Goal: Information Seeking & Learning: Learn about a topic

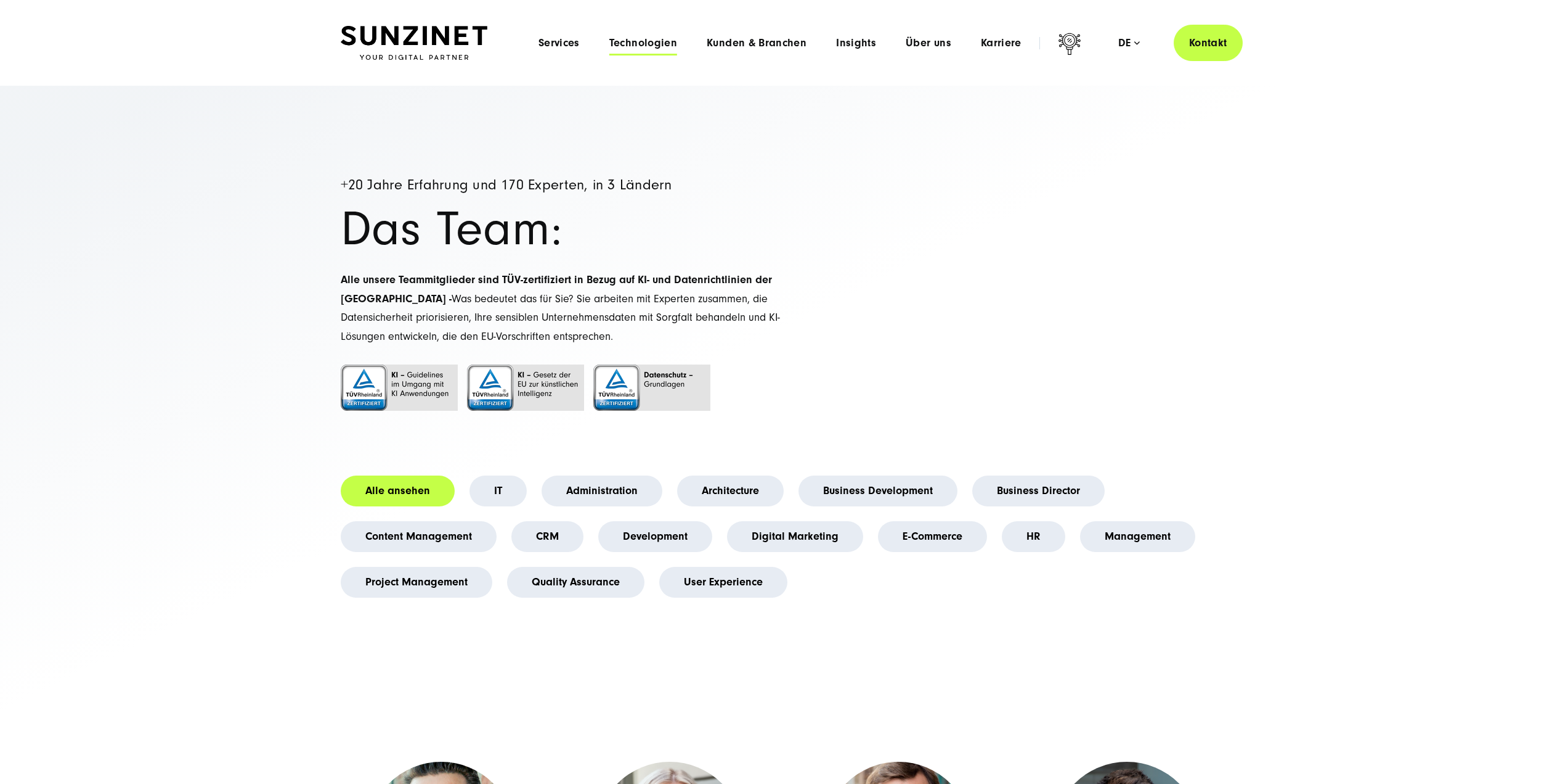
click at [645, 45] on span "Technologien" at bounding box center [643, 43] width 67 height 12
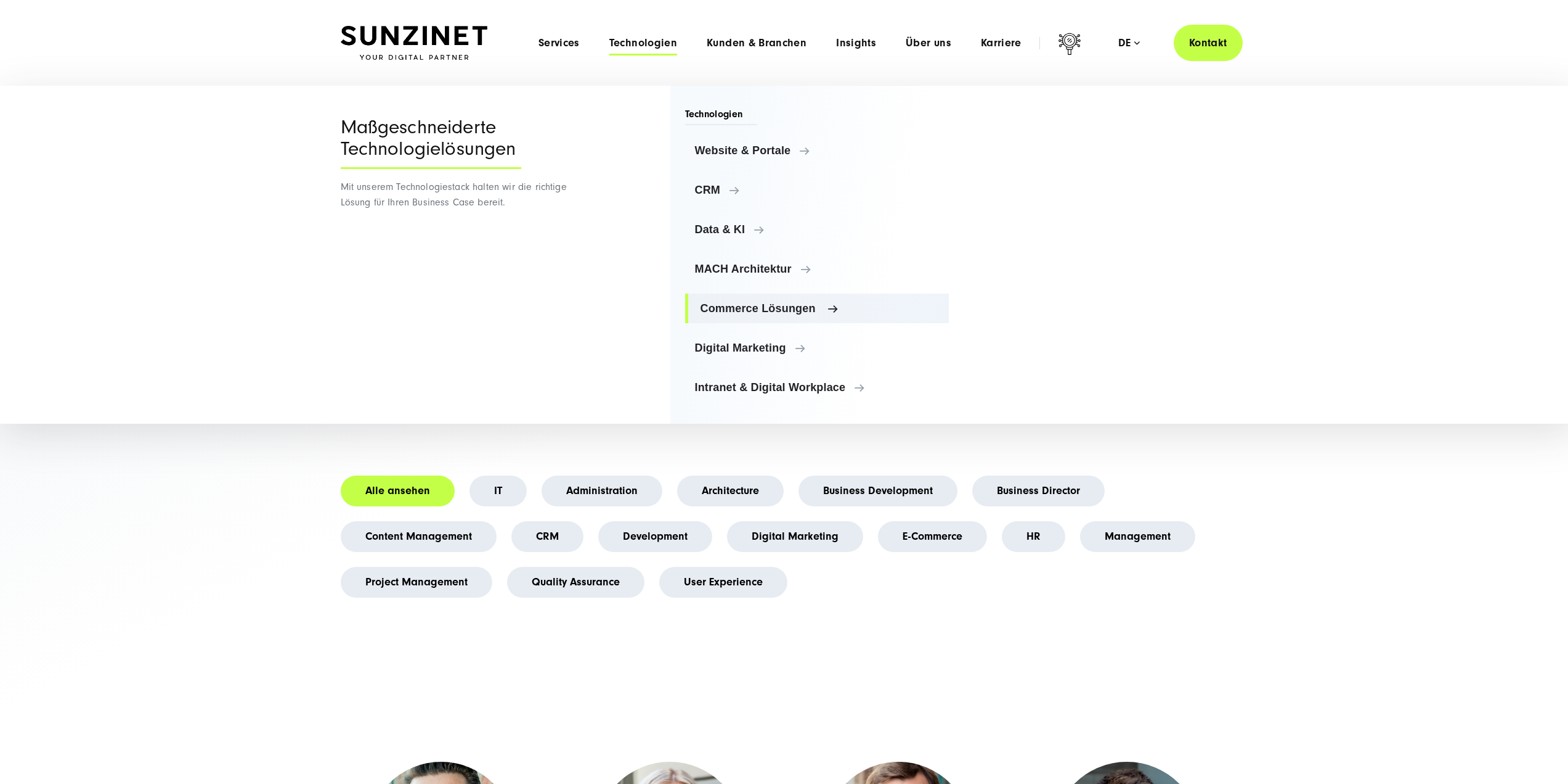
click at [742, 306] on span "Commerce Lösungen" at bounding box center [821, 308] width 239 height 12
click at [743, 274] on span "MACH Architektur" at bounding box center [821, 268] width 239 height 12
click at [760, 313] on span "Commerce Lösungen" at bounding box center [821, 308] width 239 height 12
click at [738, 351] on span "Digital Marketing" at bounding box center [821, 347] width 239 height 12
click at [728, 157] on link "Website & Portale" at bounding box center [818, 150] width 264 height 29
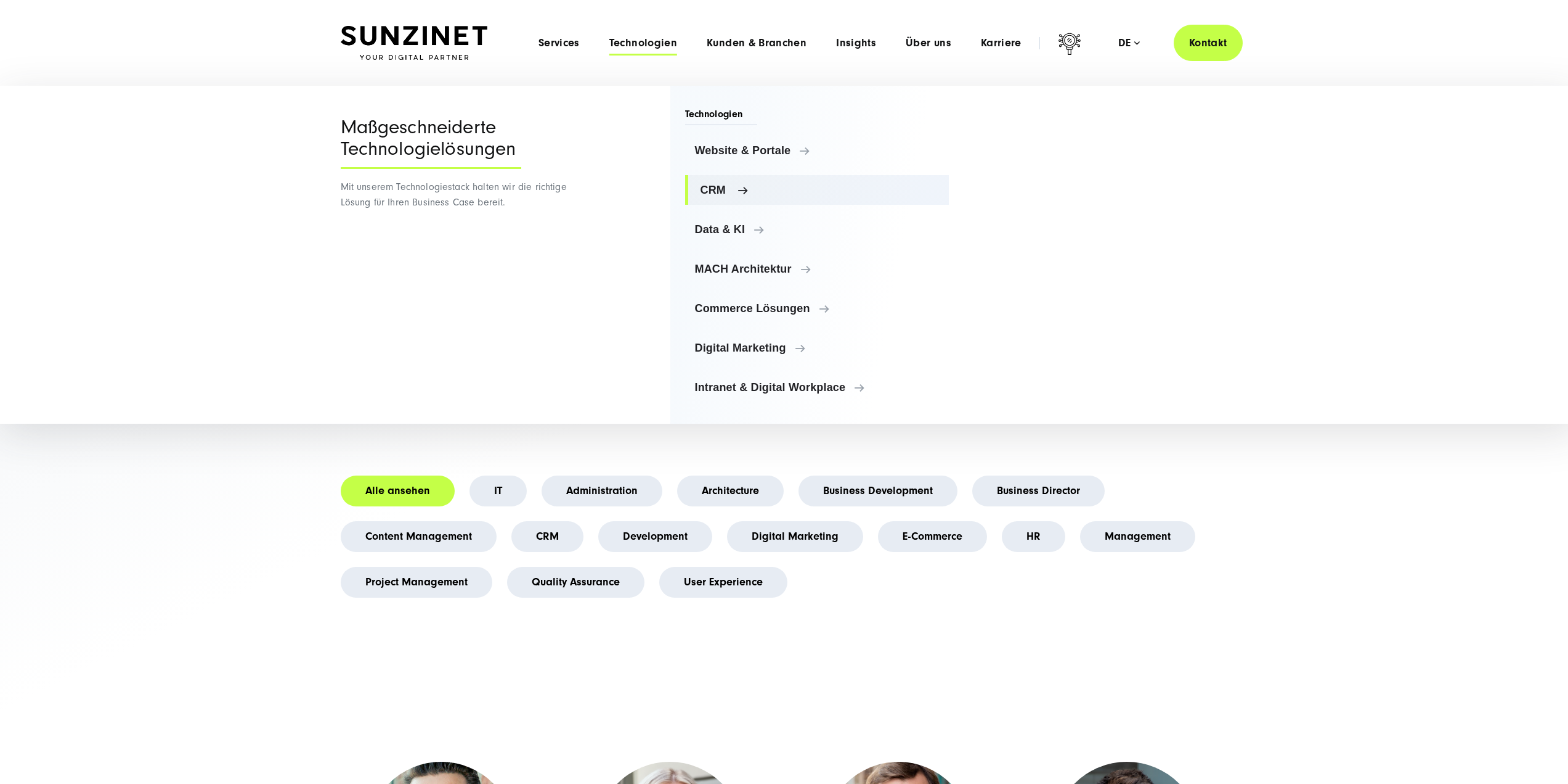
click at [721, 189] on span "CRM" at bounding box center [821, 189] width 239 height 12
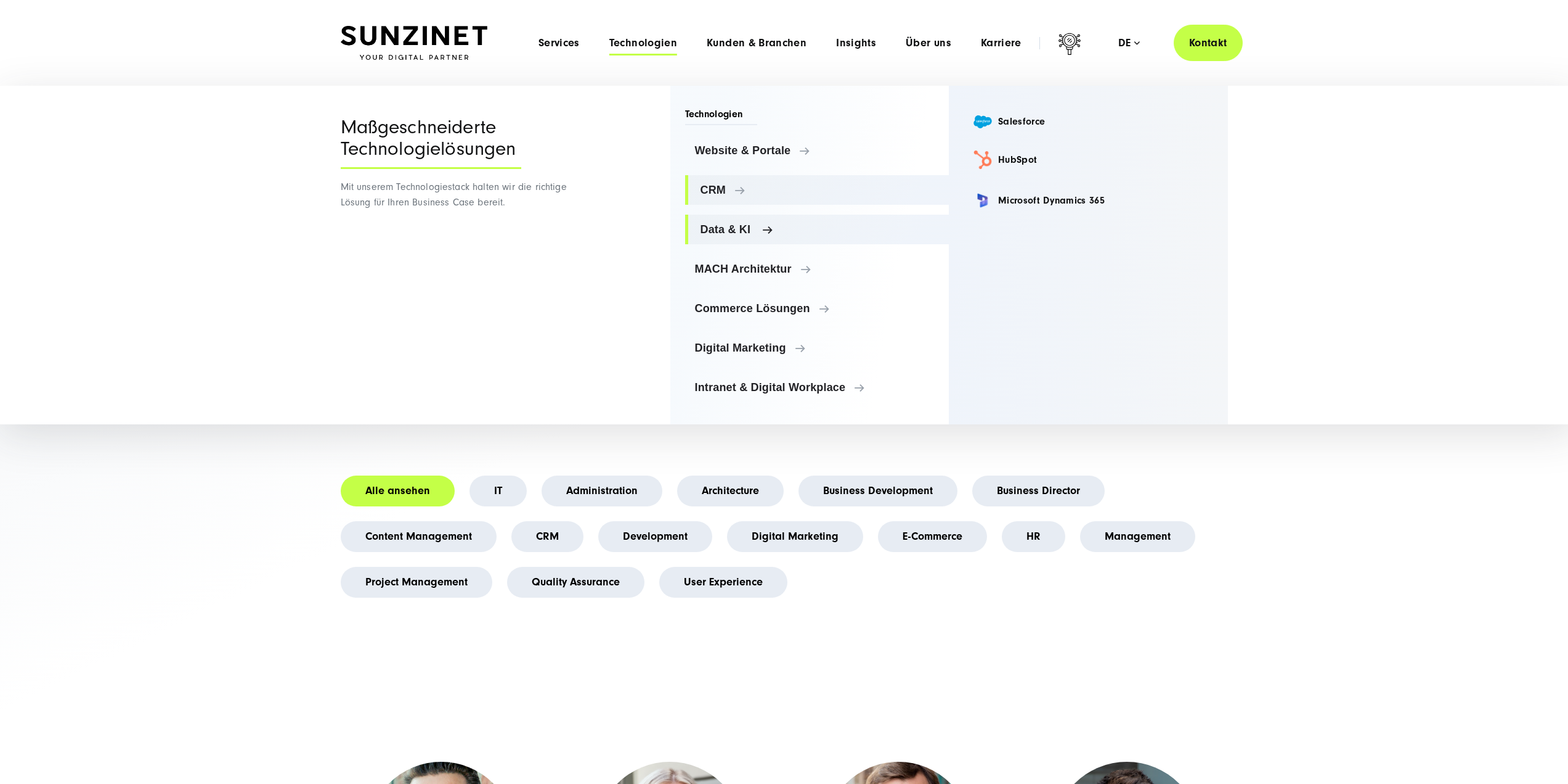
click at [732, 229] on span "Data & KI" at bounding box center [821, 229] width 239 height 12
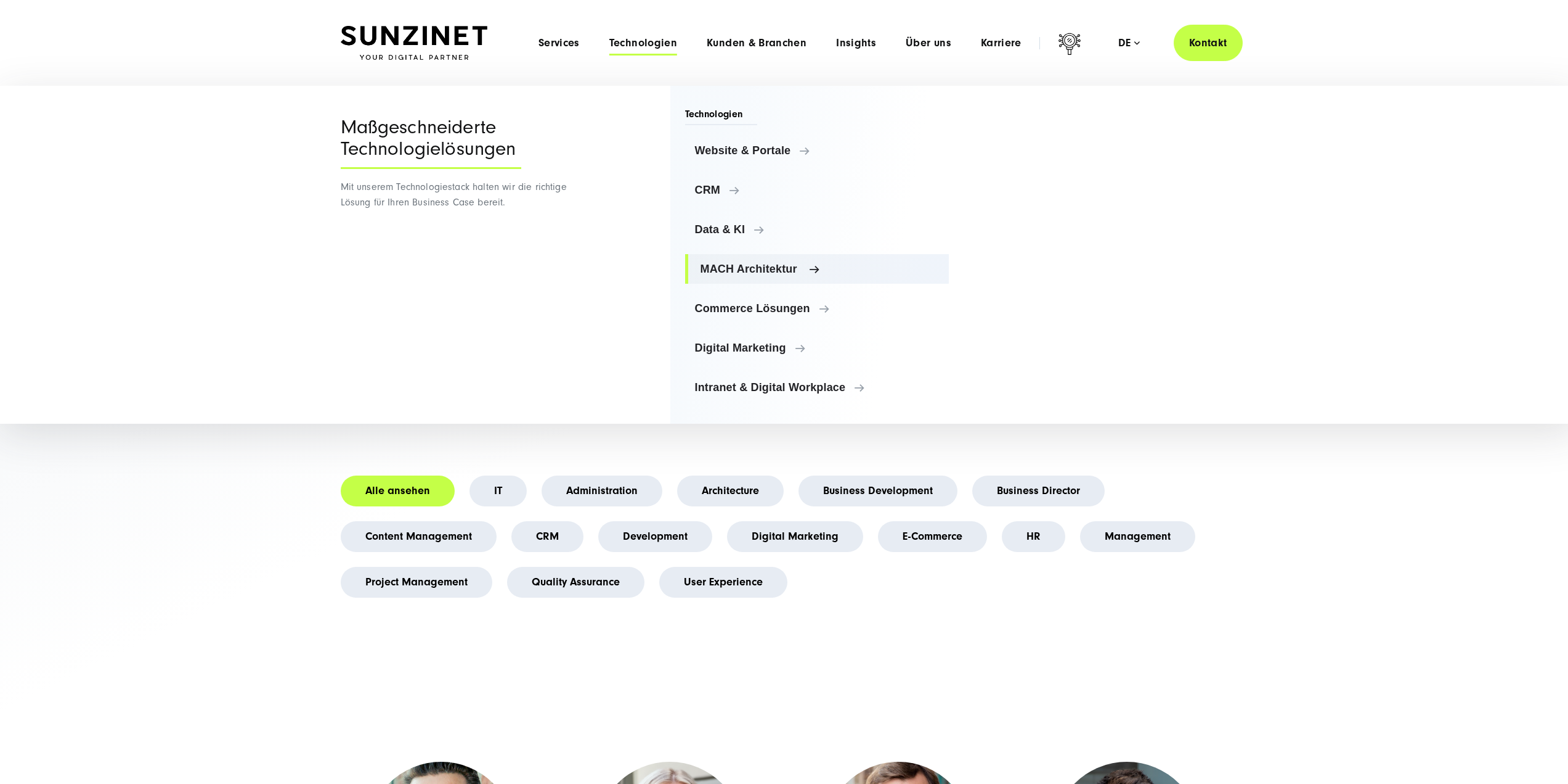
click at [742, 277] on link "MACH Architektur" at bounding box center [818, 268] width 264 height 29
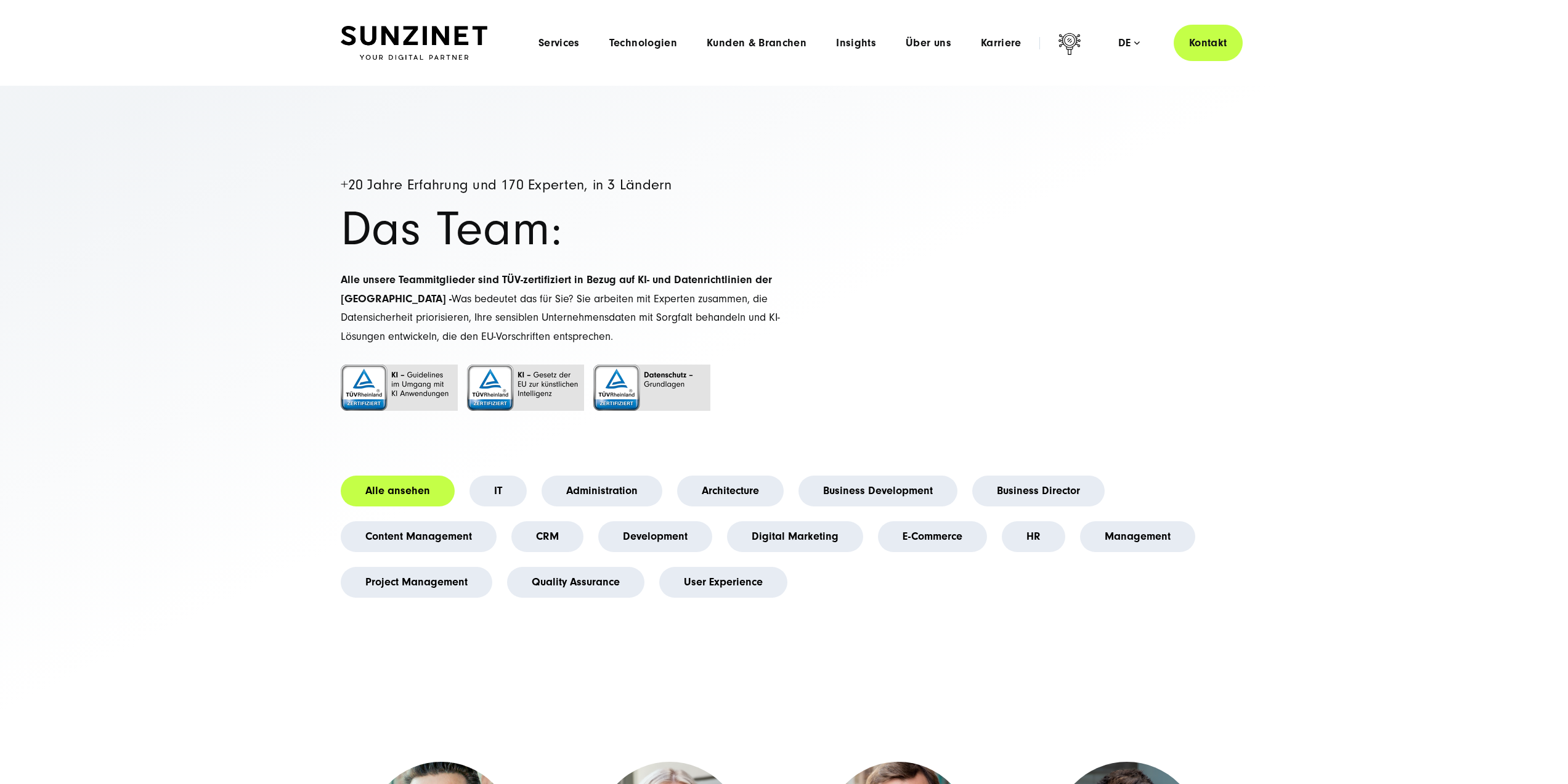
click at [934, 53] on div "Menu Services Menu Full Service Digitalagentur Wir lösen komplexe Herausforderu…" at bounding box center [883, 43] width 719 height 36
click at [927, 42] on span "Über uns" at bounding box center [929, 43] width 46 height 12
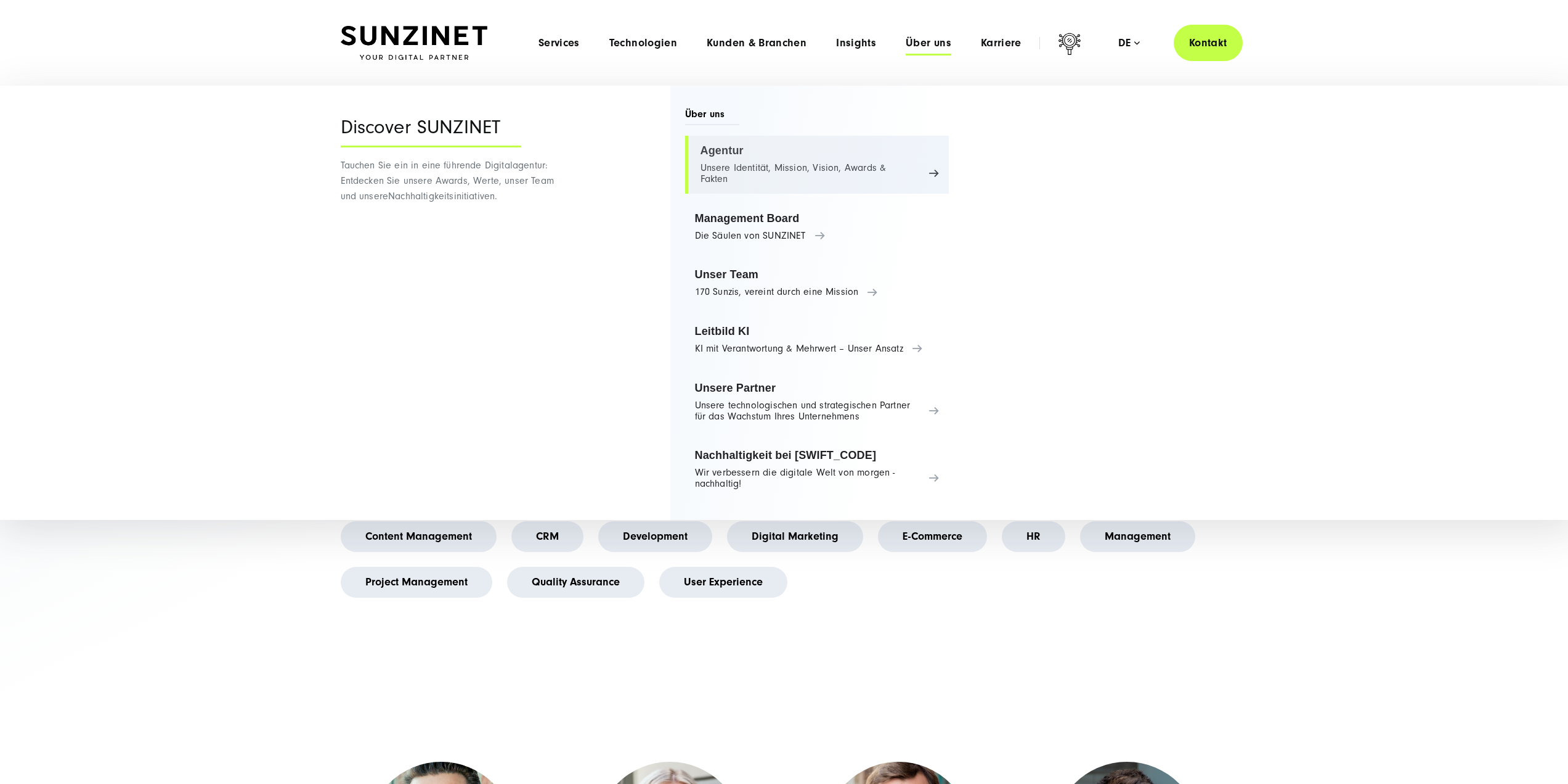
click at [719, 148] on link "Agentur Unsere Identität, Mission, Vision, Awards & Fakten" at bounding box center [818, 164] width 264 height 58
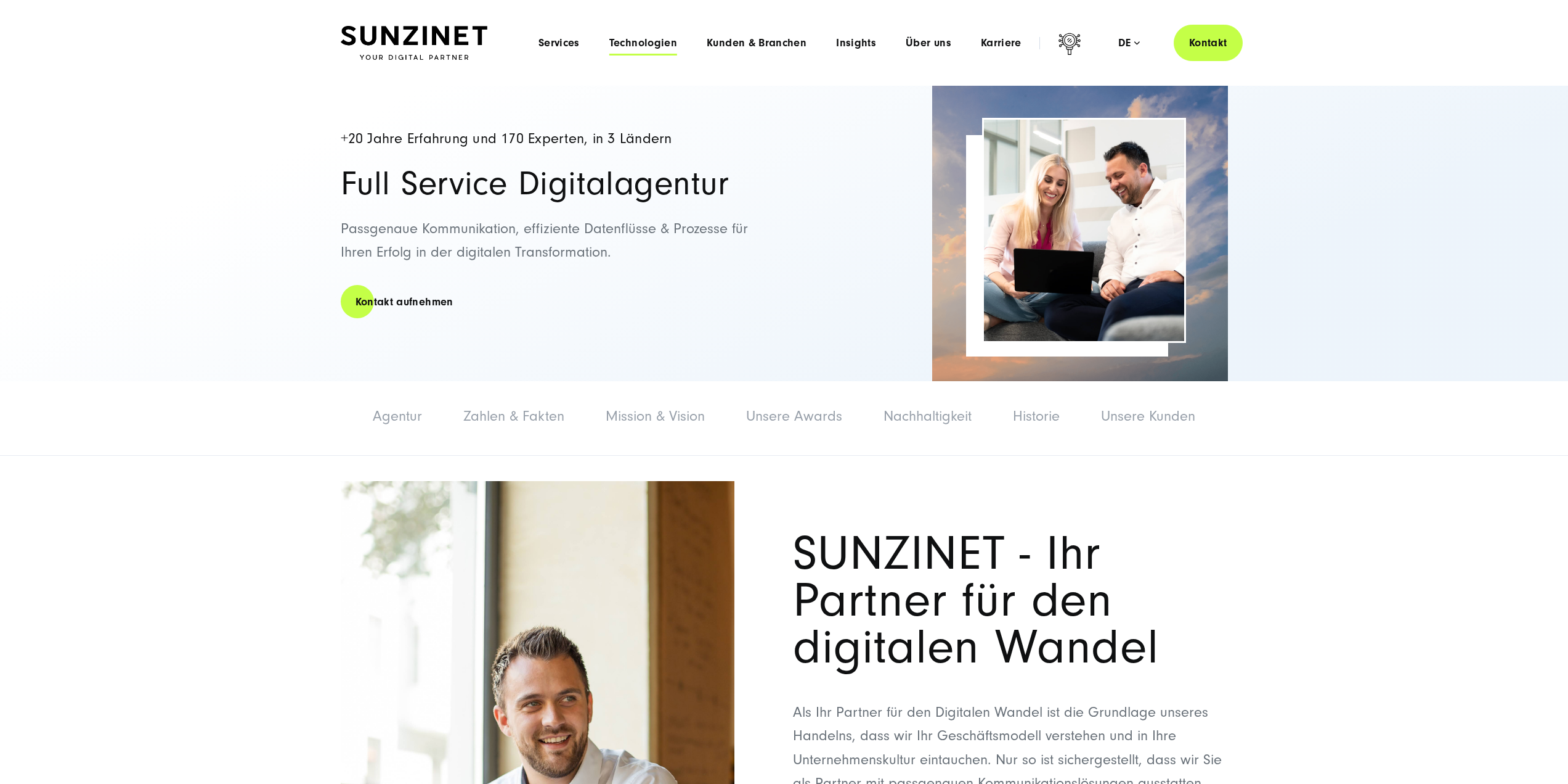
click at [638, 40] on span "Technologien" at bounding box center [643, 43] width 67 height 12
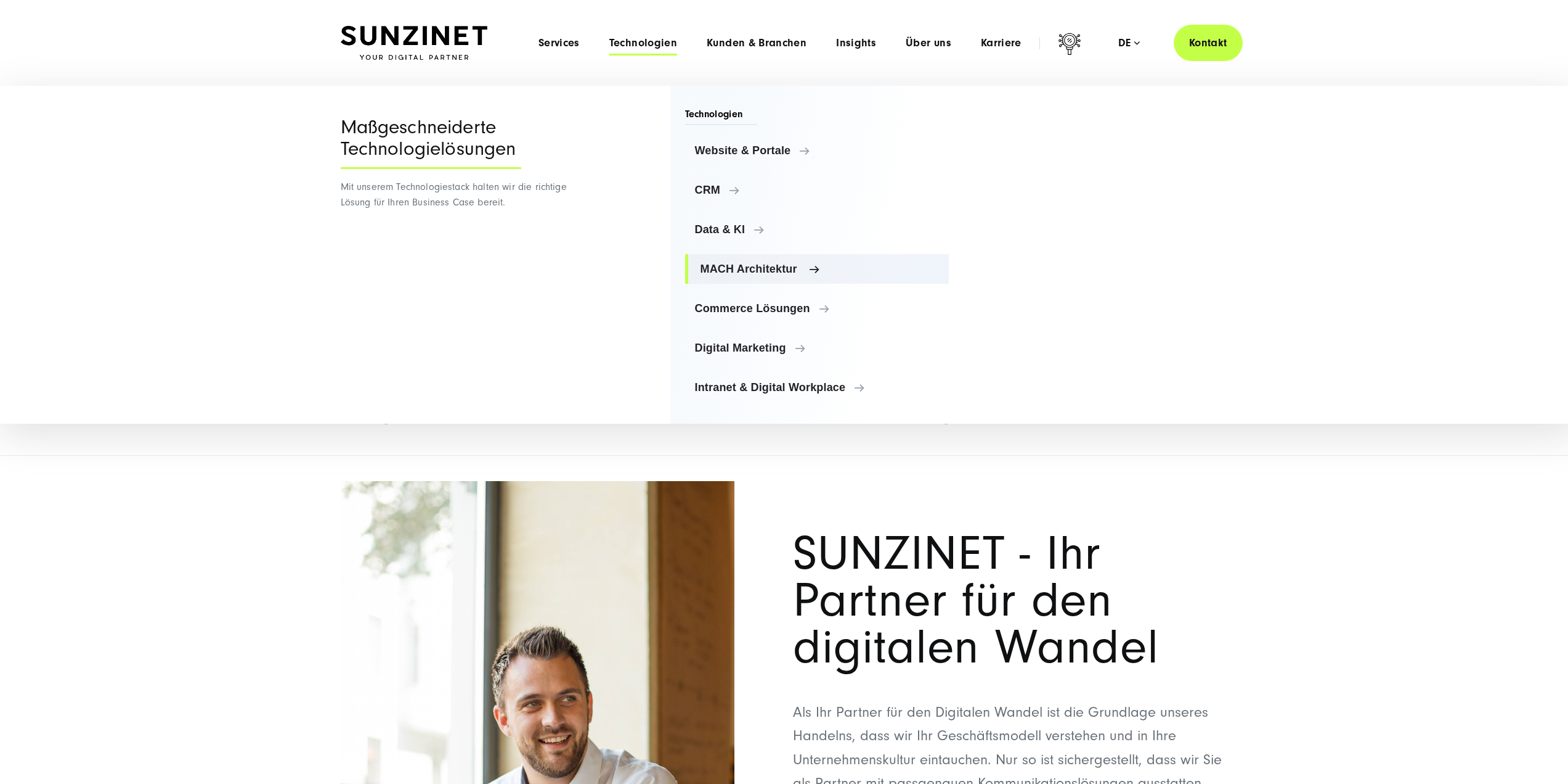
click at [733, 262] on span "MACH Architektur" at bounding box center [821, 268] width 239 height 12
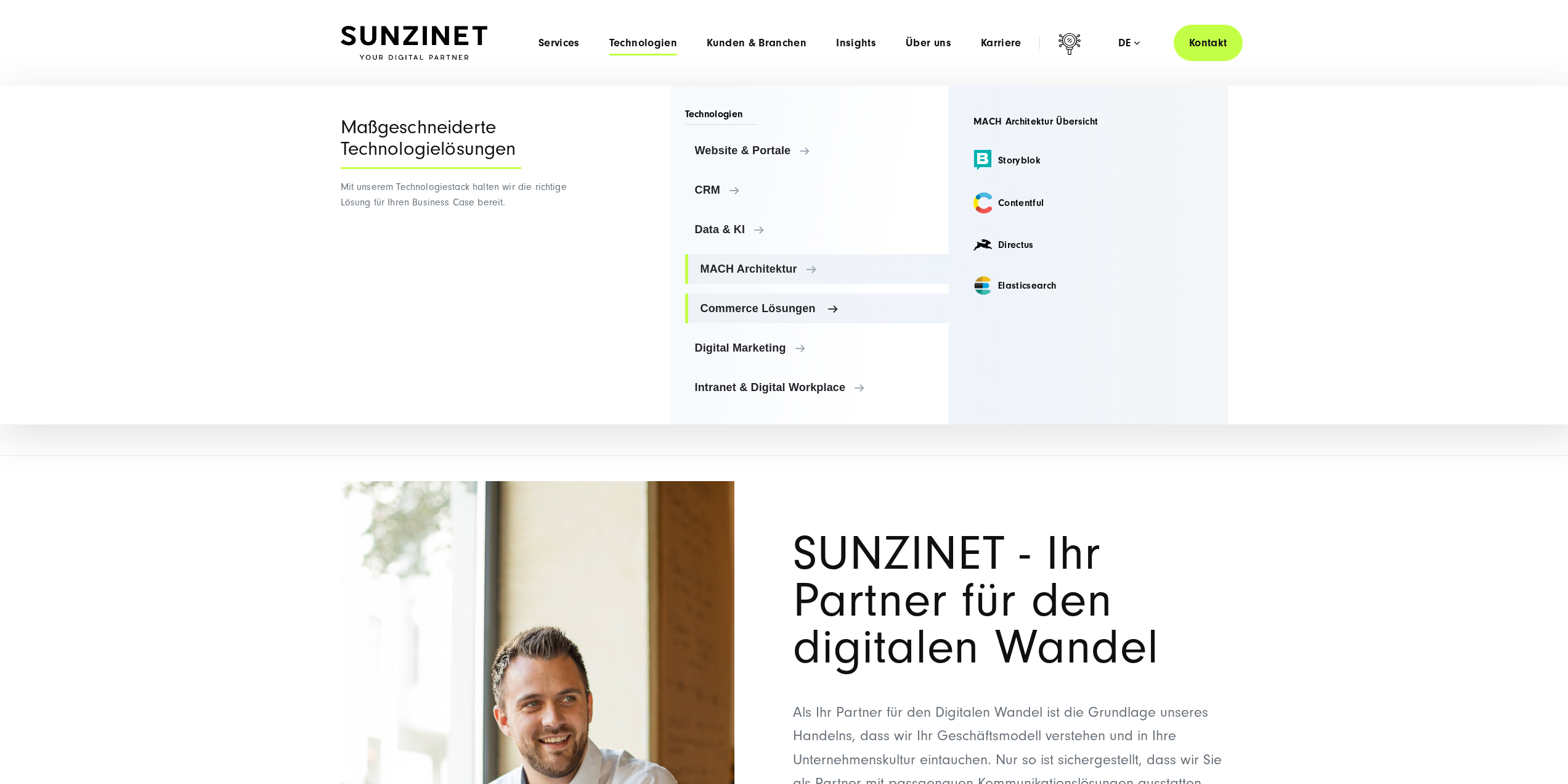
click at [731, 301] on link "Commerce Lösungen" at bounding box center [818, 308] width 264 height 29
